Goal: Entertainment & Leisure: Consume media (video, audio)

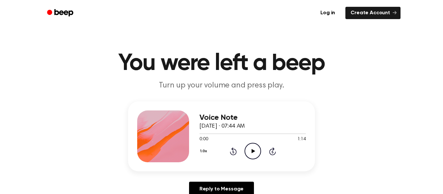
click at [252, 153] on icon "Play Audio" at bounding box center [253, 151] width 17 height 17
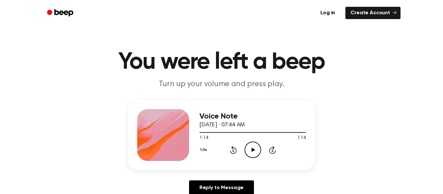
click at [252, 150] on icon at bounding box center [253, 150] width 4 height 4
click at [250, 151] on icon "Pause Audio" at bounding box center [253, 150] width 17 height 17
click at [203, 134] on div "0:03 1:14 Your browser does not support the [object Object] element." at bounding box center [252, 136] width 106 height 12
click at [203, 133] on span at bounding box center [201, 132] width 5 height 5
click at [198, 132] on span at bounding box center [200, 132] width 5 height 5
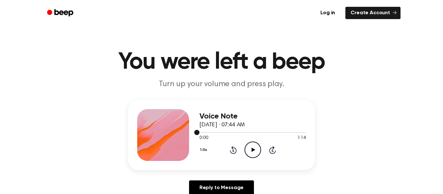
click at [210, 131] on div at bounding box center [252, 132] width 106 height 5
click at [217, 133] on div at bounding box center [252, 132] width 106 height 1
click at [276, 133] on div at bounding box center [252, 132] width 106 height 5
click at [199, 134] on div at bounding box center [252, 132] width 106 height 5
click at [223, 125] on span "[DATE] · 07:44 AM" at bounding box center [221, 125] width 45 height 6
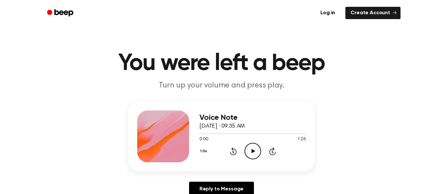
click at [253, 153] on icon "Play Audio" at bounding box center [253, 151] width 17 height 17
click at [377, 86] on header "You were left a beep Turn up your volume and press play." at bounding box center [221, 71] width 427 height 39
click at [252, 149] on icon "Play Audio" at bounding box center [253, 151] width 17 height 17
click at [253, 151] on icon at bounding box center [253, 151] width 4 height 4
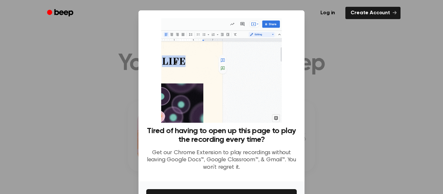
click at [407, 126] on div at bounding box center [221, 97] width 443 height 194
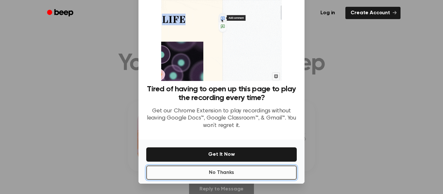
click at [241, 172] on button "No Thanks" at bounding box center [221, 173] width 150 height 14
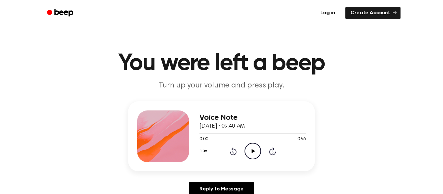
click at [252, 152] on icon at bounding box center [253, 151] width 4 height 4
click at [253, 151] on icon at bounding box center [253, 151] width 4 height 4
click at [254, 152] on icon "Play Audio" at bounding box center [253, 151] width 17 height 17
click at [251, 156] on icon "Play Audio" at bounding box center [253, 151] width 17 height 17
